Goal: Task Accomplishment & Management: Complete application form

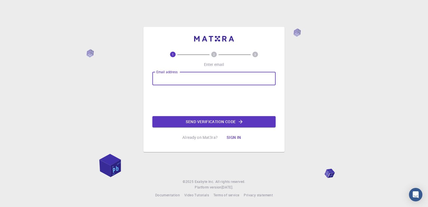
click at [188, 78] on input "Email address" at bounding box center [213, 78] width 123 height 13
type input "karthik300419@gmail.com"
drag, startPoint x: 215, startPoint y: 80, endPoint x: 151, endPoint y: 81, distance: 63.3
click at [151, 81] on div "1 2 3 Enter email Email address karthik300419@gmail.com Email address 0cAFcWeA5…" at bounding box center [213, 89] width 141 height 125
click at [155, 78] on input "Email address" at bounding box center [213, 78] width 123 height 13
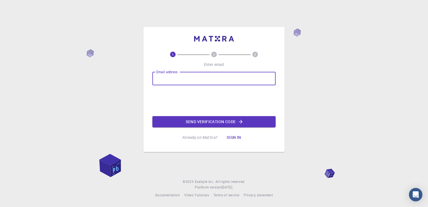
type input "atkarthik@yahoo.com"
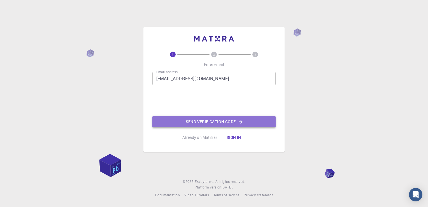
click at [176, 120] on button "Send verification code" at bounding box center [213, 121] width 123 height 11
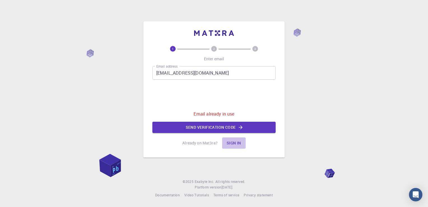
click at [239, 143] on button "Sign in" at bounding box center [234, 142] width 24 height 11
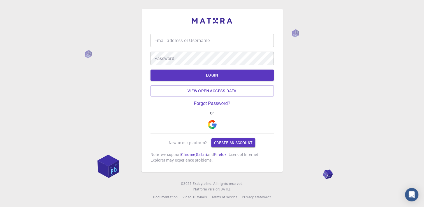
type input "karthik3004199"
click at [187, 78] on button "LOGIN" at bounding box center [211, 74] width 123 height 11
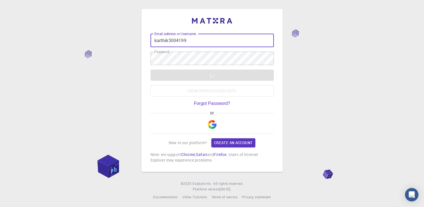
click at [200, 44] on input "karthik3004199" at bounding box center [211, 40] width 123 height 13
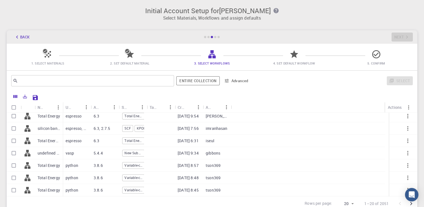
scroll to position [28, 0]
click at [45, 51] on icon at bounding box center [45, 51] width 6 height 6
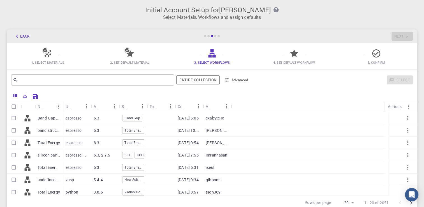
scroll to position [0, 0]
click at [64, 106] on div "Used application" at bounding box center [77, 107] width 28 height 11
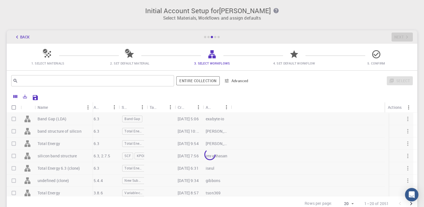
drag, startPoint x: 62, startPoint y: 103, endPoint x: 91, endPoint y: 105, distance: 29.7
click at [91, 105] on div "Name" at bounding box center [93, 107] width 6 height 11
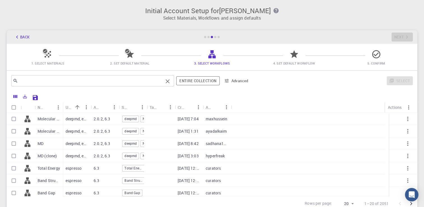
click at [37, 80] on input "text" at bounding box center [90, 81] width 145 height 8
click at [129, 51] on icon at bounding box center [127, 51] width 4 height 4
click at [45, 52] on icon at bounding box center [45, 51] width 4 height 4
click at [18, 38] on icon "button" at bounding box center [17, 37] width 6 height 6
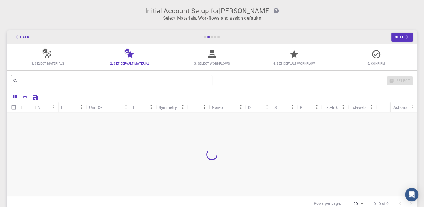
click at [18, 38] on icon "button" at bounding box center [17, 37] width 6 height 6
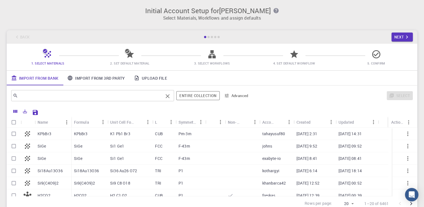
click at [33, 96] on input "text" at bounding box center [90, 96] width 145 height 8
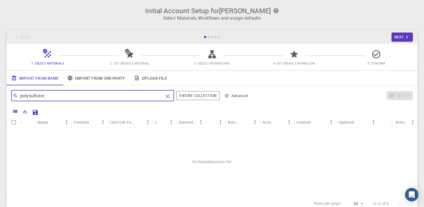
type input "polysulfone"
click at [46, 123] on div "Name" at bounding box center [43, 121] width 11 height 11
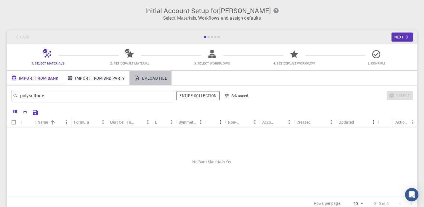
click at [144, 78] on link "Upload File" at bounding box center [150, 78] width 42 height 15
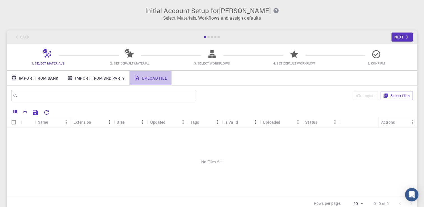
click at [151, 77] on link "Upload File" at bounding box center [150, 78] width 42 height 15
click at [67, 122] on icon "Menu" at bounding box center [66, 122] width 6 height 6
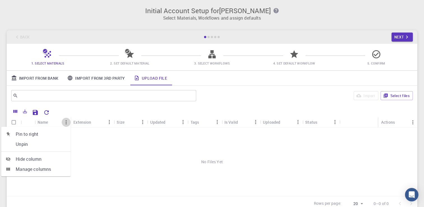
click at [67, 122] on icon "Menu" at bounding box center [66, 122] width 6 height 6
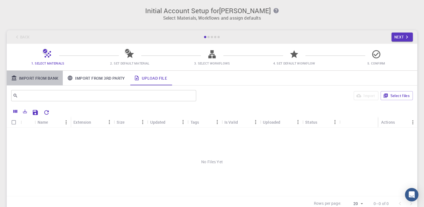
click at [50, 78] on link "Import From Bank" at bounding box center [35, 78] width 56 height 15
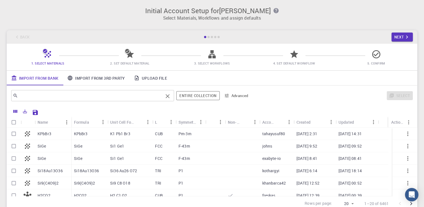
click at [52, 99] on input "text" at bounding box center [90, 96] width 145 height 8
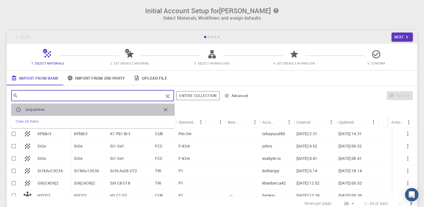
click at [53, 109] on span "polysulfone" at bounding box center [93, 110] width 135 height 6
type input "polysulfone"
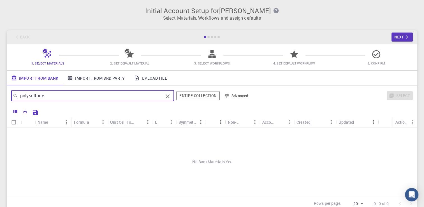
click at [47, 56] on icon at bounding box center [48, 54] width 10 height 10
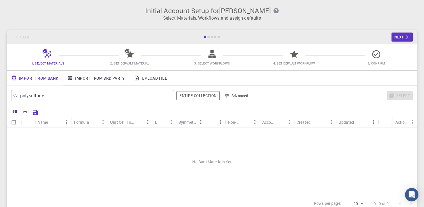
click at [45, 55] on icon at bounding box center [48, 54] width 10 height 10
drag, startPoint x: 45, startPoint y: 55, endPoint x: 35, endPoint y: 63, distance: 12.9
click at [35, 63] on span "1. Select Materials" at bounding box center [47, 63] width 33 height 4
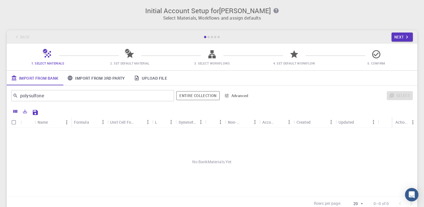
click at [16, 35] on div "Back Next" at bounding box center [212, 36] width 410 height 13
click at [23, 77] on link "Import From Bank" at bounding box center [35, 78] width 56 height 15
click at [27, 76] on link "Import From Bank" at bounding box center [35, 78] width 56 height 15
click at [47, 65] on span "1. Select Materials" at bounding box center [47, 63] width 33 height 4
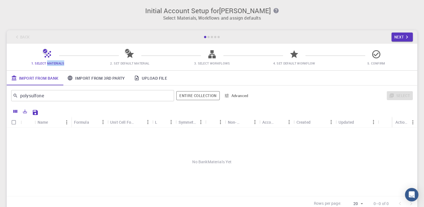
click at [47, 65] on span "1. Select Materials" at bounding box center [47, 63] width 33 height 4
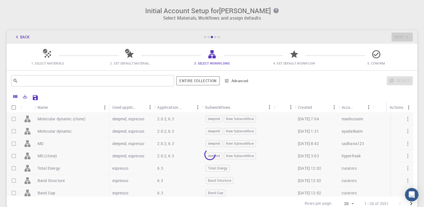
click at [17, 36] on icon "button" at bounding box center [17, 37] width 6 height 6
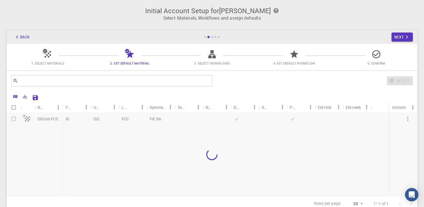
click at [17, 36] on icon "button" at bounding box center [17, 37] width 6 height 6
click at [17, 36] on div "Back Next" at bounding box center [212, 36] width 410 height 13
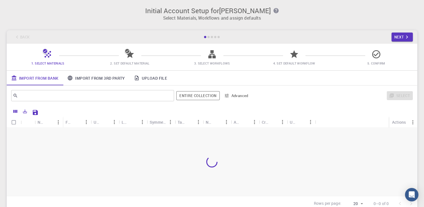
click at [17, 36] on div "Back Next" at bounding box center [212, 36] width 410 height 13
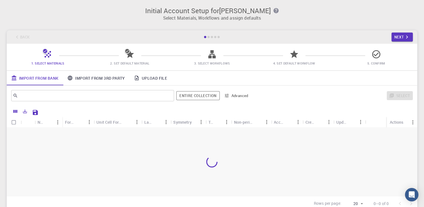
click at [17, 36] on div "Back Next" at bounding box center [212, 36] width 410 height 13
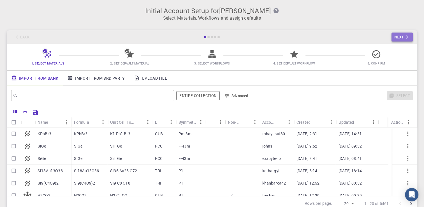
click at [400, 36] on button "Next" at bounding box center [402, 36] width 22 height 9
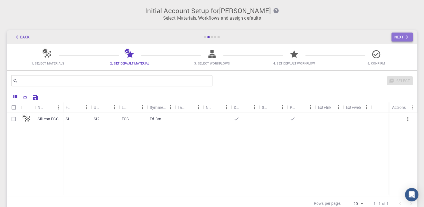
click at [400, 36] on button "Next" at bounding box center [402, 36] width 22 height 9
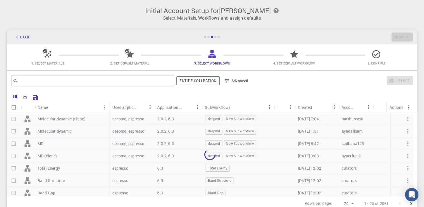
click at [400, 36] on div "Back Next" at bounding box center [212, 36] width 410 height 13
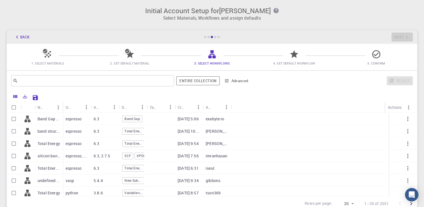
click at [400, 36] on div "Back Next" at bounding box center [212, 36] width 410 height 13
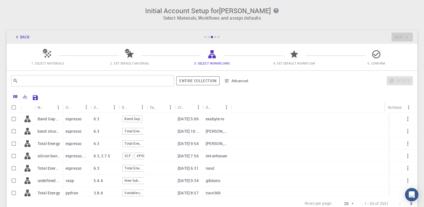
click at [16, 36] on icon "button" at bounding box center [17, 37] width 6 height 6
click at [16, 36] on div "Back Next" at bounding box center [212, 36] width 410 height 13
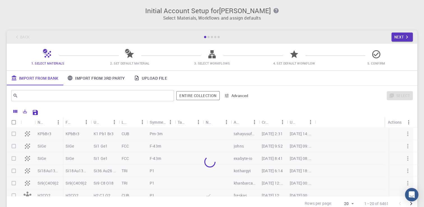
click at [16, 36] on div "Back Next" at bounding box center [212, 36] width 410 height 13
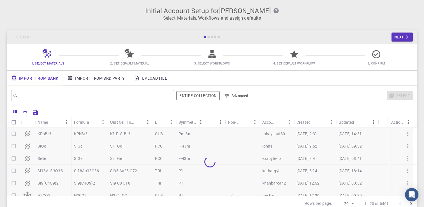
click at [16, 36] on div "Back Next" at bounding box center [212, 36] width 410 height 13
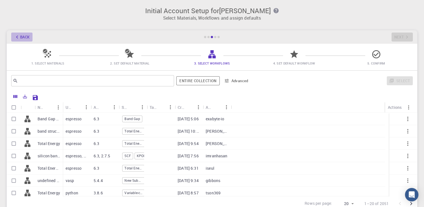
click at [14, 35] on icon "button" at bounding box center [17, 37] width 6 height 6
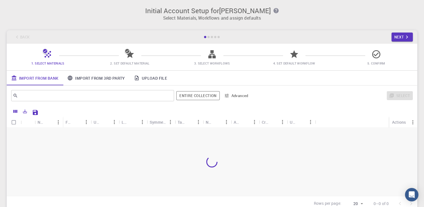
click at [14, 35] on div "Back Next" at bounding box center [212, 36] width 410 height 13
click at [14, 36] on div "Back Next" at bounding box center [212, 36] width 410 height 13
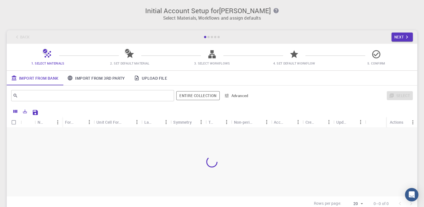
click at [14, 36] on div "Back Next" at bounding box center [212, 36] width 410 height 13
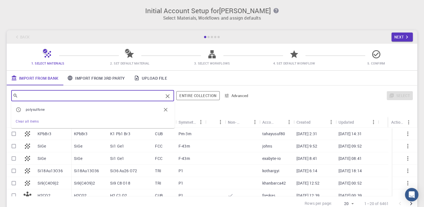
click at [54, 98] on input "text" at bounding box center [90, 96] width 145 height 8
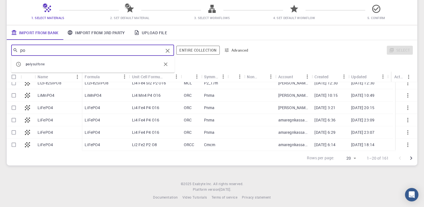
scroll to position [47, 0]
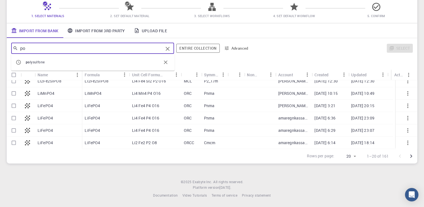
type input "po"
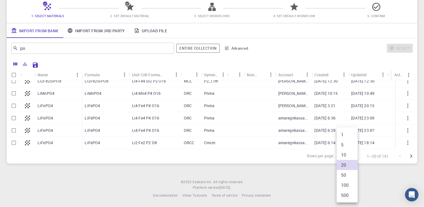
click at [355, 156] on body "Initial Account Setup for [PERSON_NAME] Select Materials, Workflows and assign …" at bounding box center [212, 80] width 424 height 254
click at [351, 195] on li "500" at bounding box center [346, 195] width 21 height 10
type input "500"
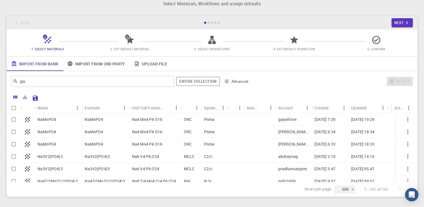
scroll to position [0, 0]
